Goal: Find specific page/section

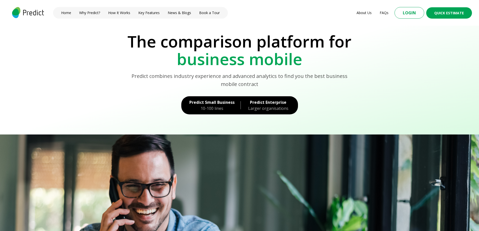
click at [215, 108] on div "10-100 lines" at bounding box center [211, 108] width 45 height 6
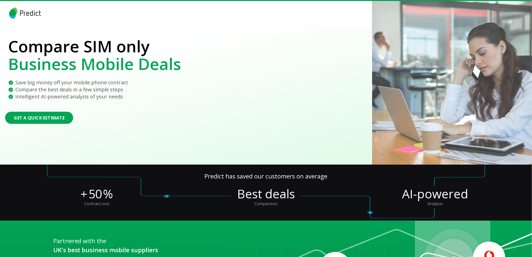
click at [42, 119] on button "Get a Quick Estimate" at bounding box center [39, 118] width 68 height 12
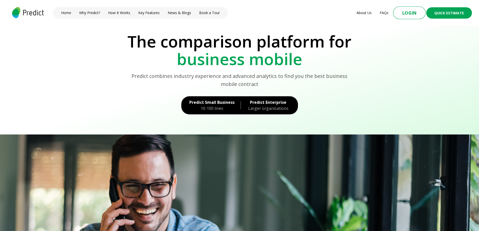
click at [412, 14] on button "Login" at bounding box center [409, 13] width 33 height 13
